Goal: Information Seeking & Learning: Learn about a topic

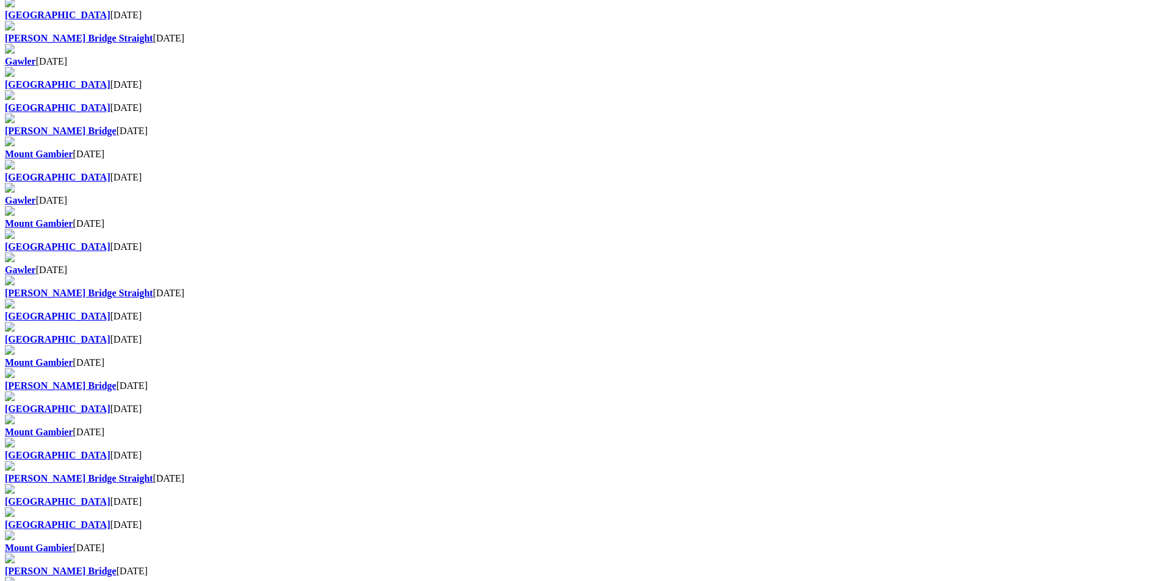
scroll to position [671, 0]
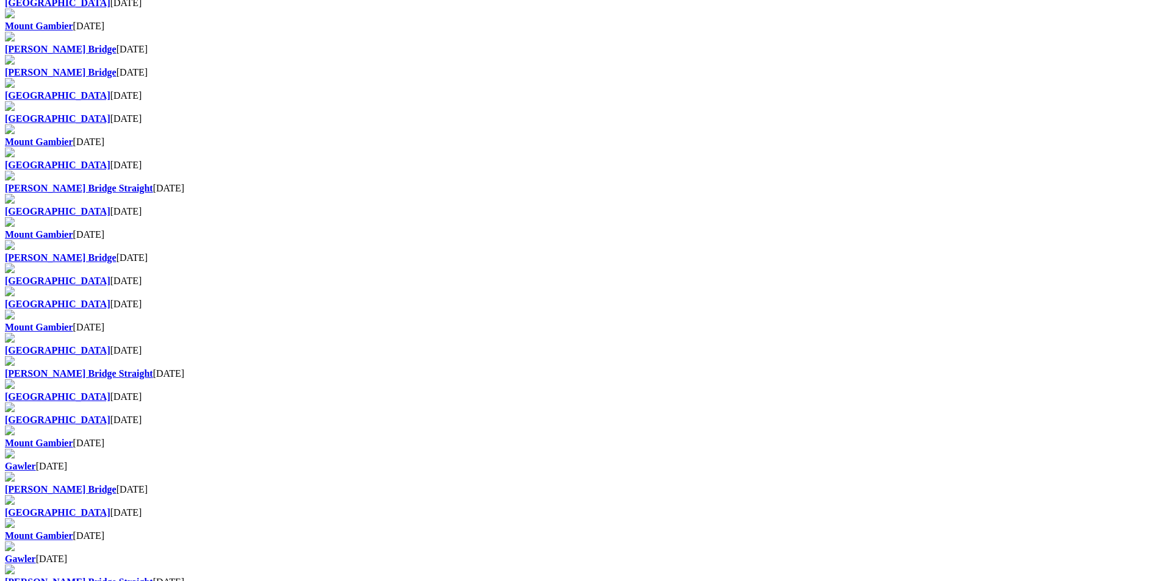
scroll to position [671, 0]
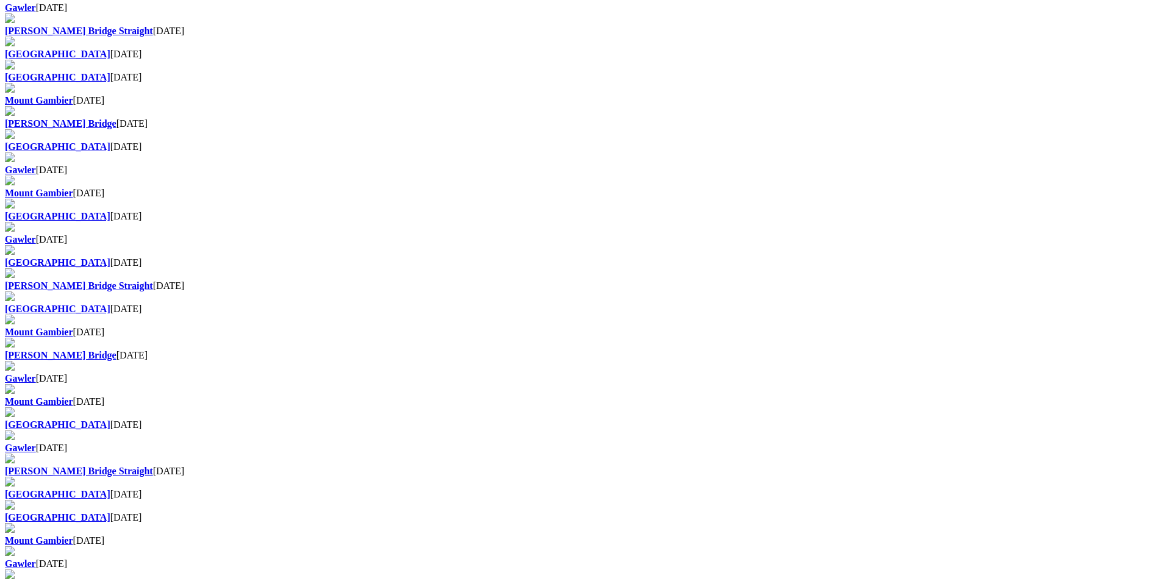
scroll to position [732, 0]
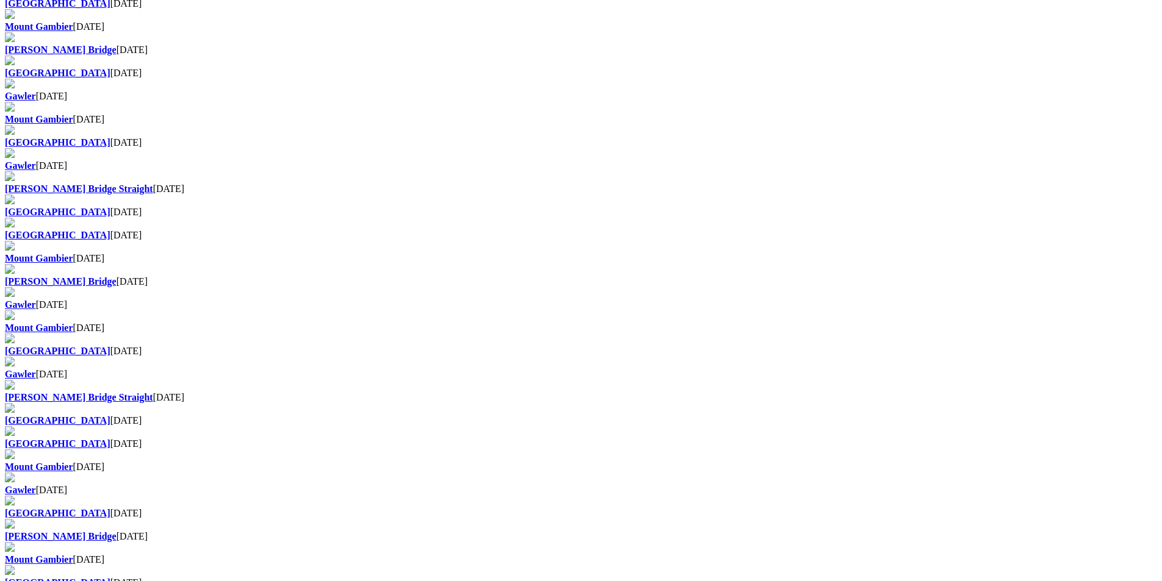
scroll to position [488, 0]
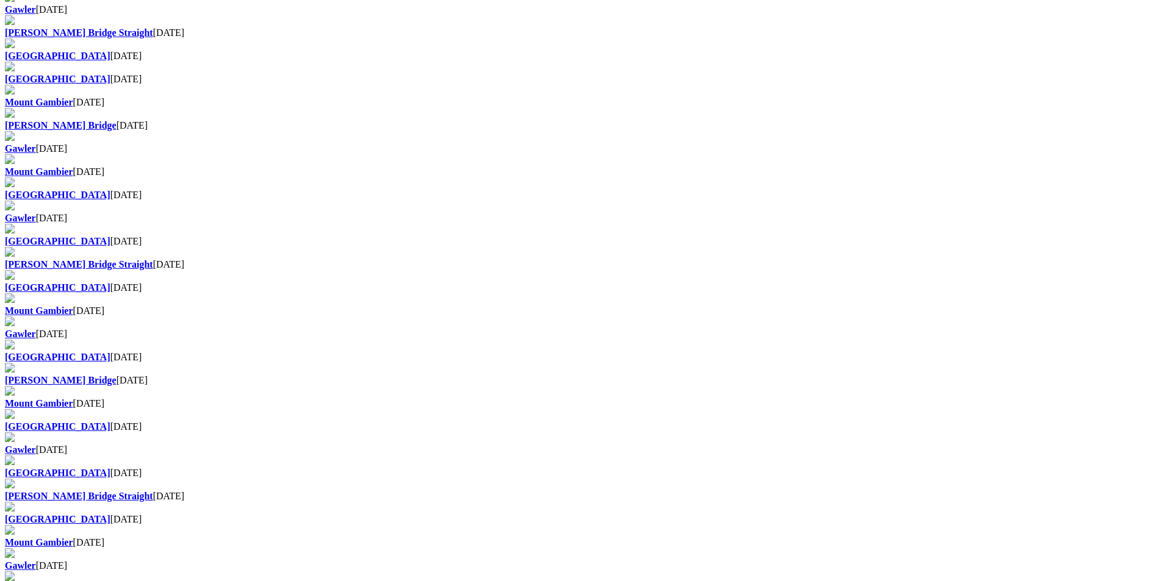
scroll to position [488, 0]
